Goal: Task Accomplishment & Management: Manage account settings

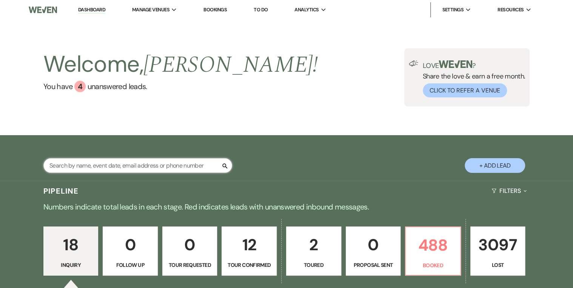
click at [112, 164] on input "text" at bounding box center [137, 165] width 189 height 15
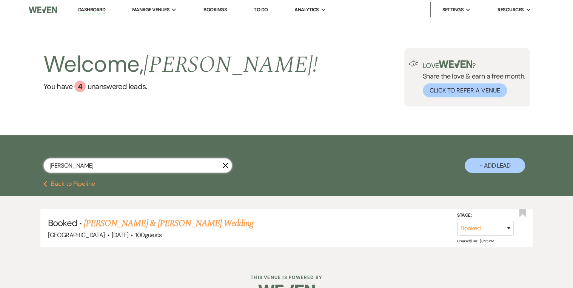
type input "[PERSON_NAME]"
drag, startPoint x: 273, startPoint y: 71, endPoint x: 166, endPoint y: 27, distance: 115.7
click at [273, 71] on div "Welcome, [PERSON_NAME] ! You have 4 unanswered lead s . Love ? Share the love &…" at bounding box center [286, 77] width 543 height 58
click at [86, 10] on link "Dashboard" at bounding box center [91, 9] width 27 height 7
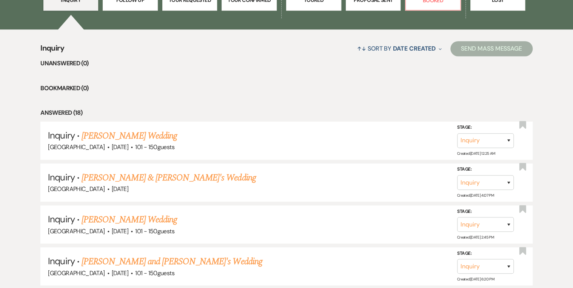
scroll to position [302, 0]
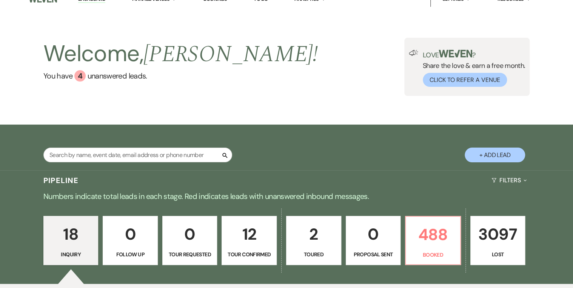
scroll to position [0, 0]
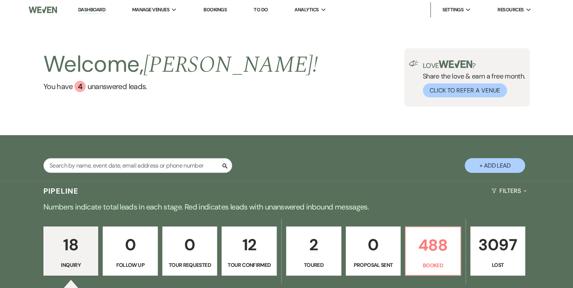
drag, startPoint x: 96, startPoint y: 11, endPoint x: 158, endPoint y: 48, distance: 71.9
click at [96, 11] on link "Dashboard" at bounding box center [91, 9] width 27 height 7
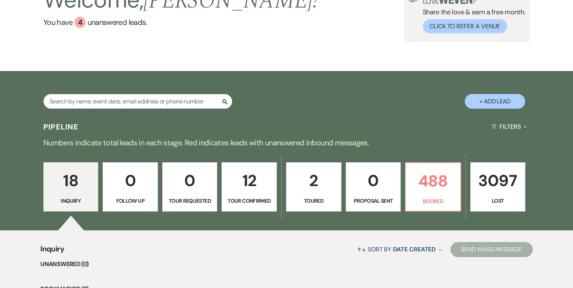
scroll to position [91, 0]
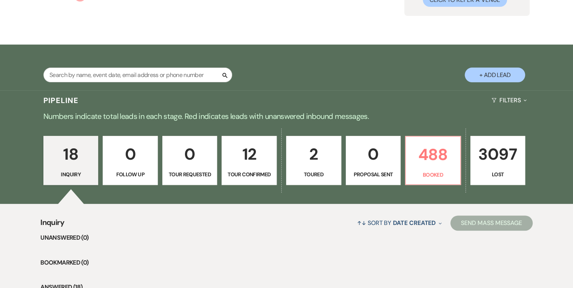
click at [379, 178] on p "Proposal Sent" at bounding box center [372, 174] width 45 height 8
select select "6"
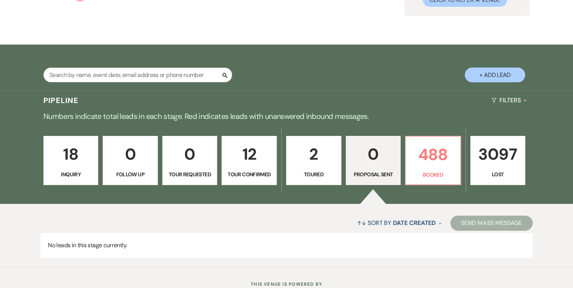
click at [240, 166] on p "12" at bounding box center [248, 153] width 45 height 25
select select "4"
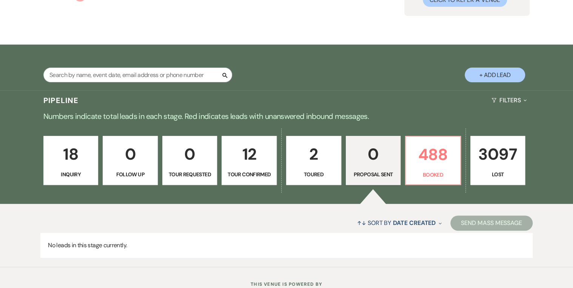
select select "4"
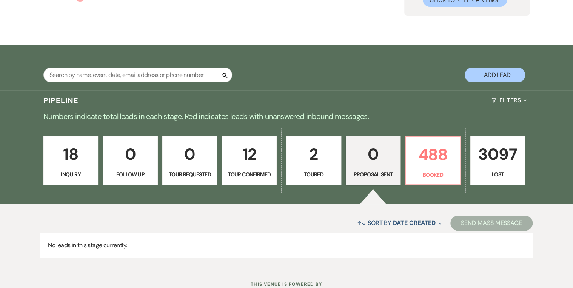
select select "4"
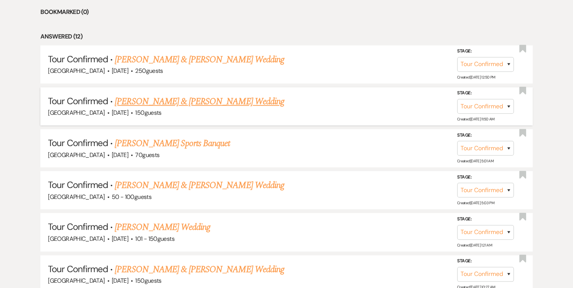
scroll to position [392, 0]
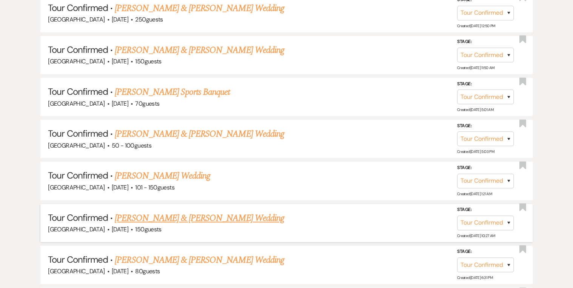
click at [156, 212] on link "[PERSON_NAME] & [PERSON_NAME] Wedding" at bounding box center [199, 218] width 169 height 14
select select "4"
select select "5"
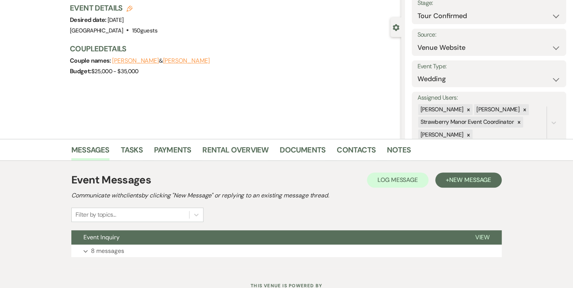
scroll to position [79, 0]
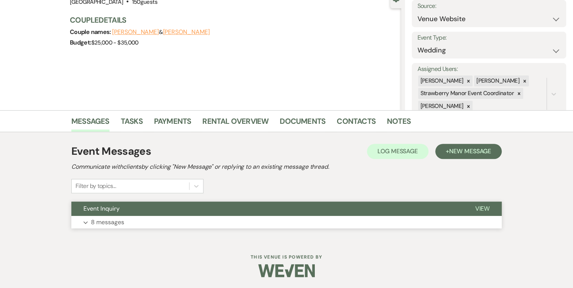
click at [490, 207] on button "View" at bounding box center [481, 208] width 39 height 14
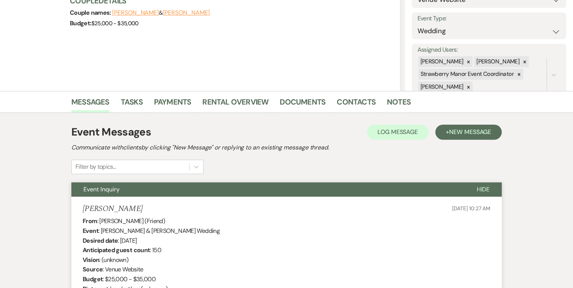
scroll to position [0, 0]
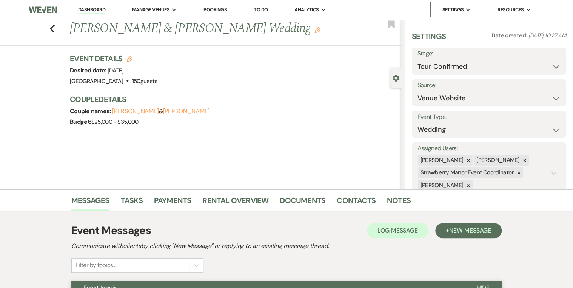
drag, startPoint x: 94, startPoint y: 9, endPoint x: 101, endPoint y: 11, distance: 7.4
click at [94, 9] on link "Dashboard" at bounding box center [91, 9] width 27 height 7
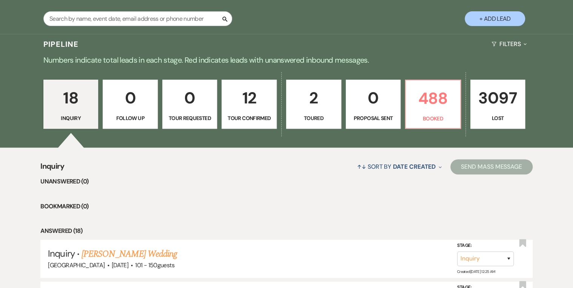
scroll to position [151, 0]
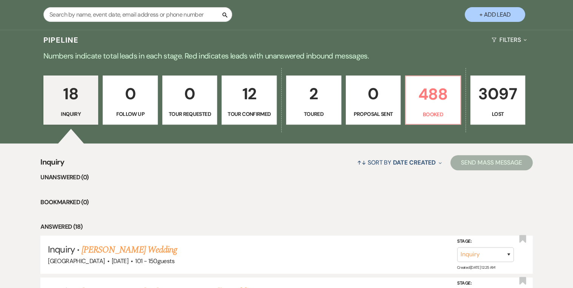
click at [252, 91] on p "12" at bounding box center [248, 93] width 45 height 25
select select "4"
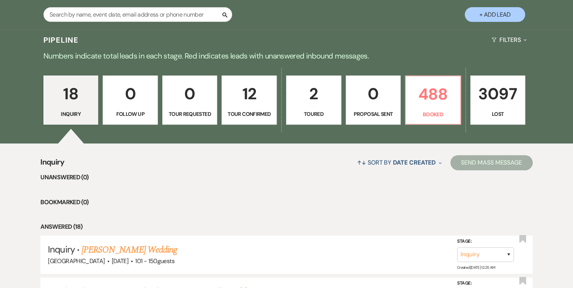
select select "4"
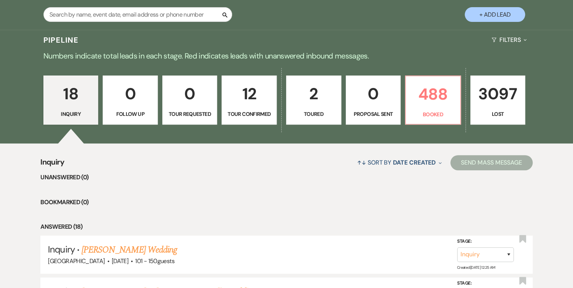
select select "4"
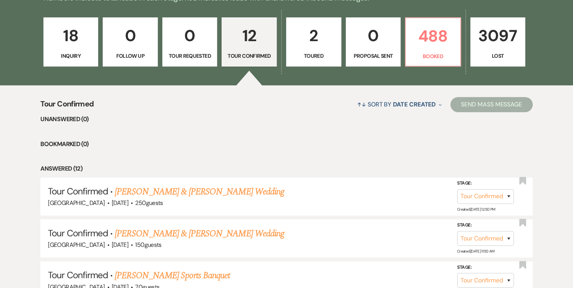
scroll to position [272, 0]
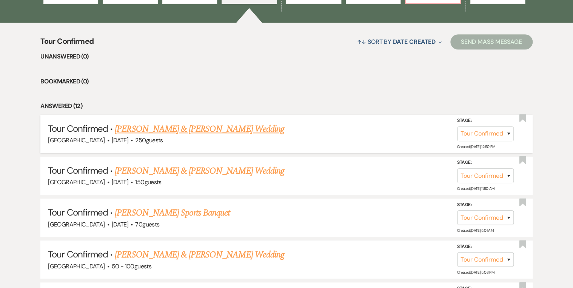
click at [216, 127] on link "[PERSON_NAME] & [PERSON_NAME] Wedding" at bounding box center [199, 129] width 169 height 14
select select "4"
select select "5"
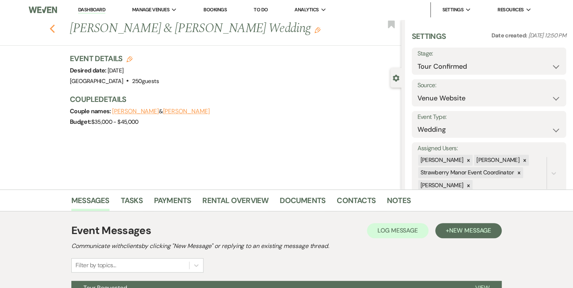
click at [54, 26] on use "button" at bounding box center [52, 29] width 5 height 8
select select "4"
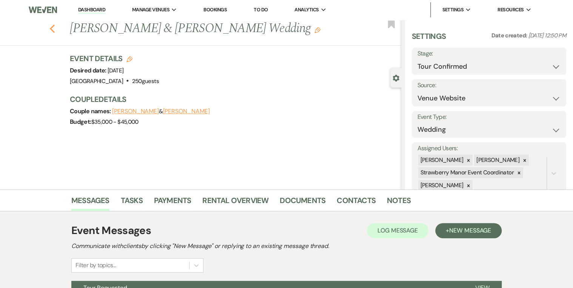
select select "4"
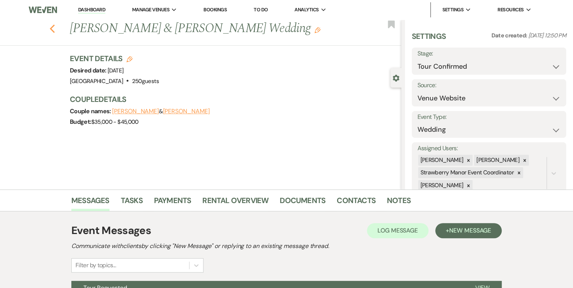
select select "4"
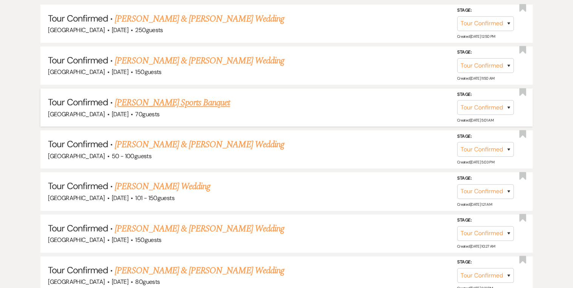
scroll to position [422, 0]
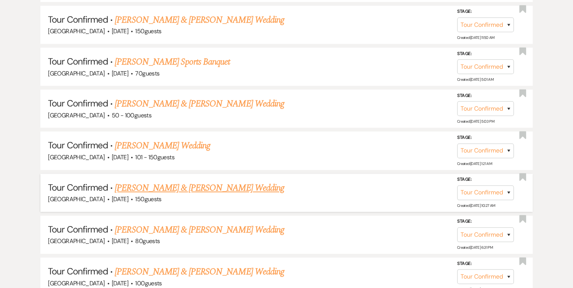
click at [176, 183] on link "[PERSON_NAME] & [PERSON_NAME] Wedding" at bounding box center [199, 188] width 169 height 14
select select "4"
select select "5"
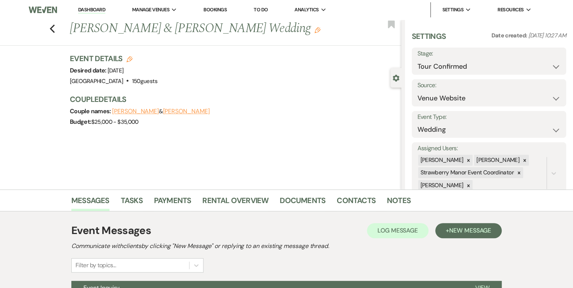
click at [88, 8] on link "Dashboard" at bounding box center [91, 9] width 27 height 7
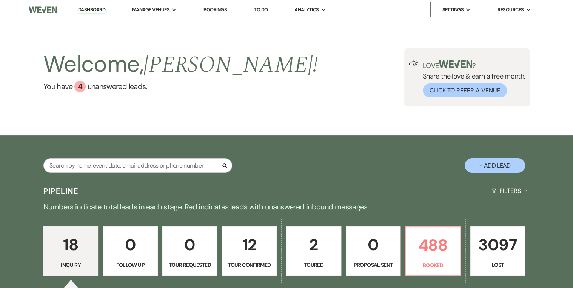
click at [306, 104] on div "Welcome, [PERSON_NAME] ! You have 4 unanswered lead s . Love ? Share the love &…" at bounding box center [286, 77] width 543 height 58
